Goal: Task Accomplishment & Management: Use online tool/utility

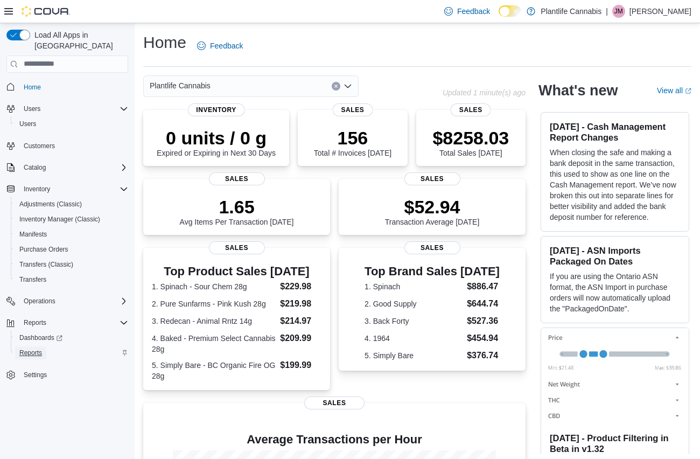
click at [36, 349] on span "Reports" at bounding box center [30, 353] width 23 height 9
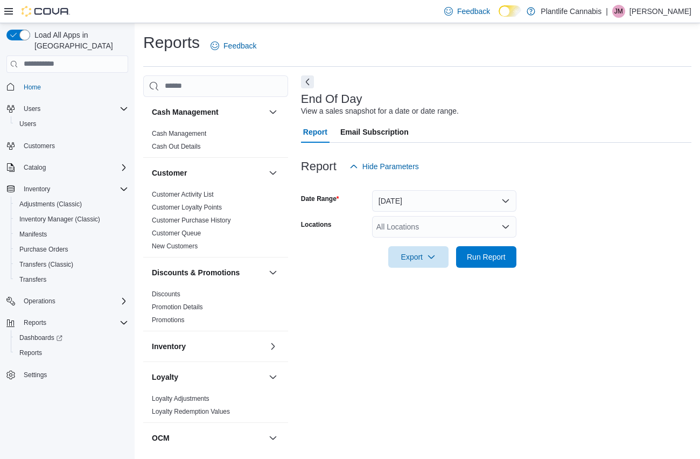
click at [461, 226] on div "All Locations" at bounding box center [444, 227] width 144 height 22
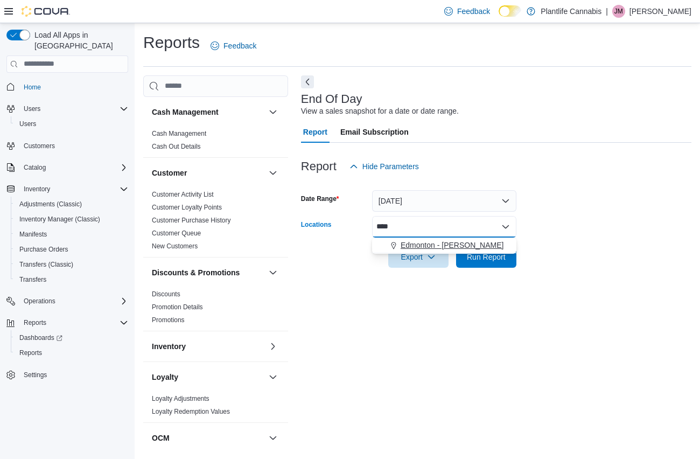
type input "****"
drag, startPoint x: 476, startPoint y: 242, endPoint x: 560, endPoint y: 236, distance: 83.8
click at [484, 244] on div "Edmonton - Terra Losa" at bounding box center [444, 245] width 131 height 11
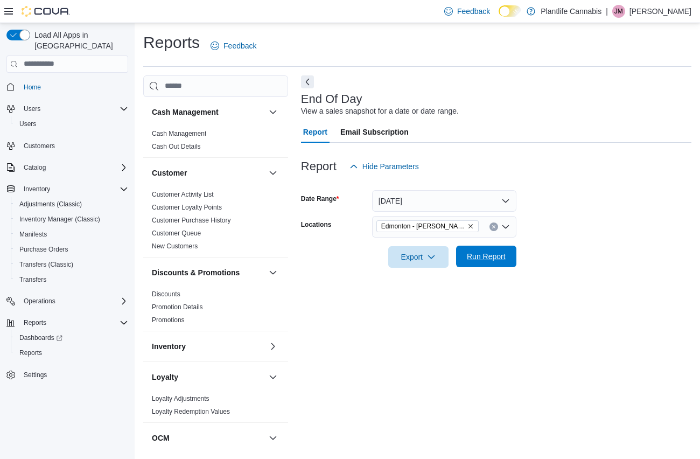
drag, startPoint x: 560, startPoint y: 236, endPoint x: 485, endPoint y: 249, distance: 75.6
click at [555, 237] on form "Date Range Today Locations Edmonton - Terra Losa Export Run Report" at bounding box center [496, 222] width 391 height 91
drag, startPoint x: 485, startPoint y: 249, endPoint x: 524, endPoint y: 252, distance: 38.3
click at [485, 249] on span "Run Report" at bounding box center [486, 257] width 47 height 22
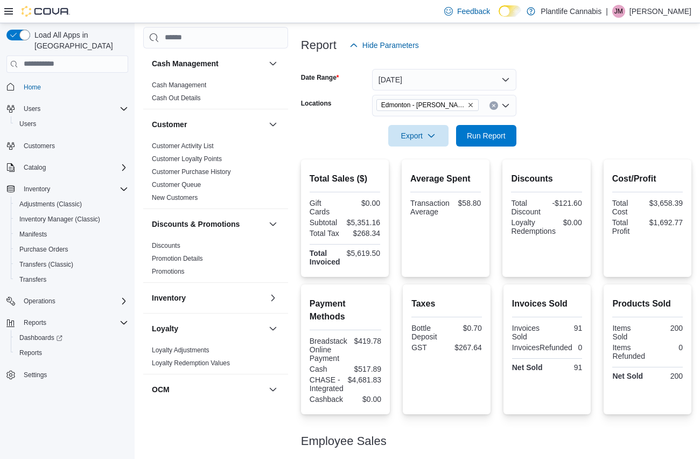
scroll to position [249, 0]
